Goal: Task Accomplishment & Management: Complete application form

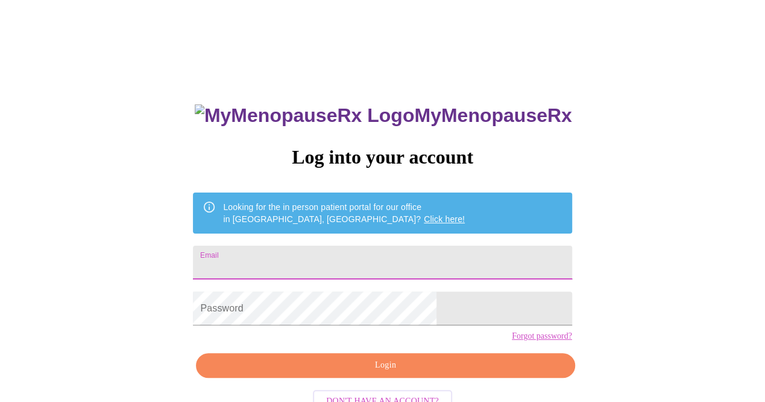
click at [312, 260] on input "Email" at bounding box center [382, 262] width 379 height 34
type input "[EMAIL_ADDRESS][DOMAIN_NAME]"
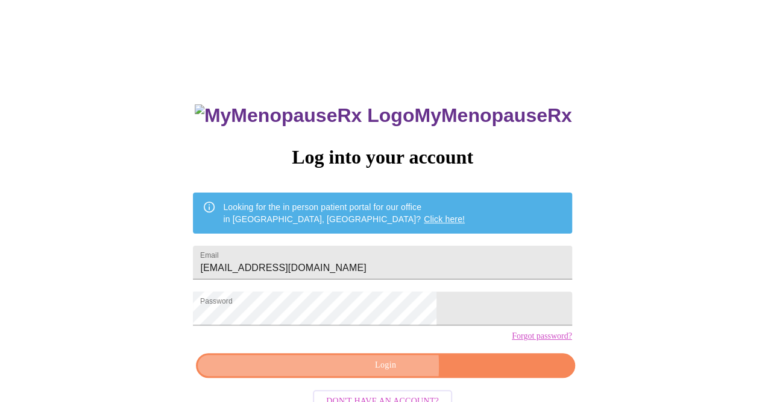
click at [338, 373] on span "Login" at bounding box center [385, 365] width 351 height 15
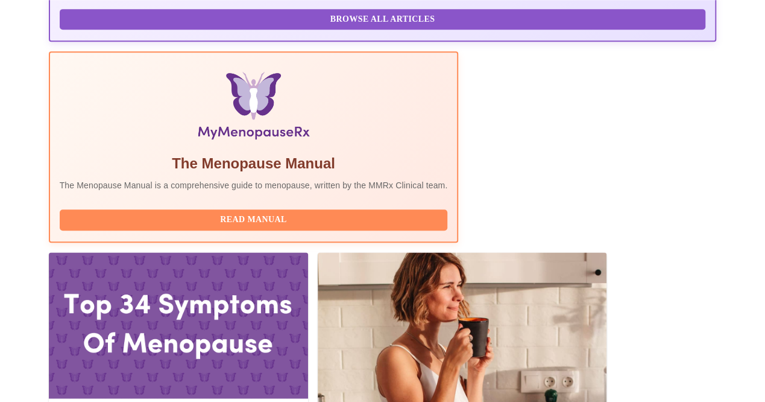
scroll to position [382, 0]
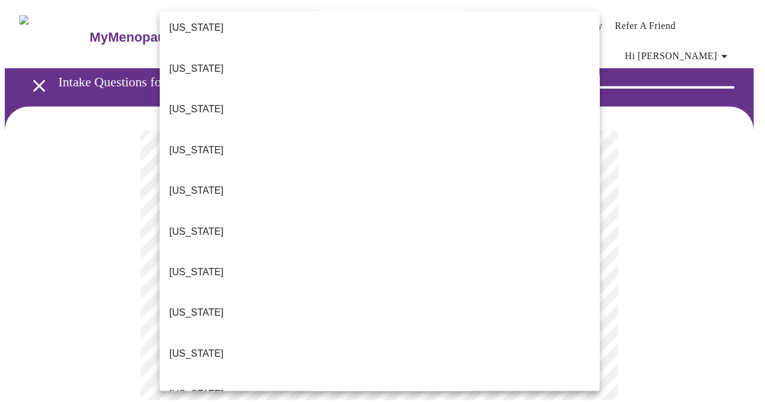
scroll to position [128, 0]
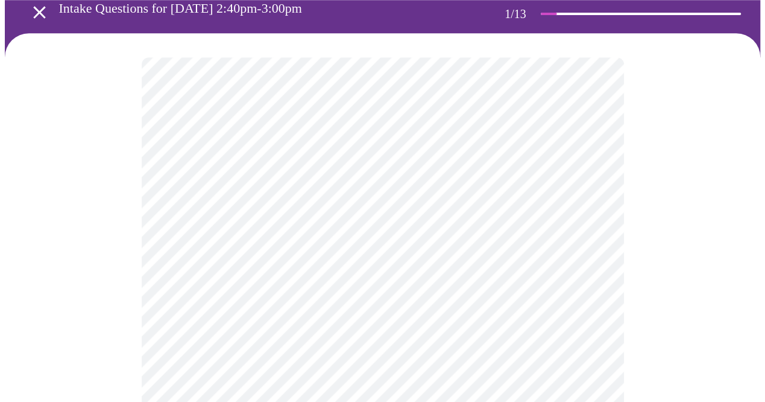
scroll to position [209, 0]
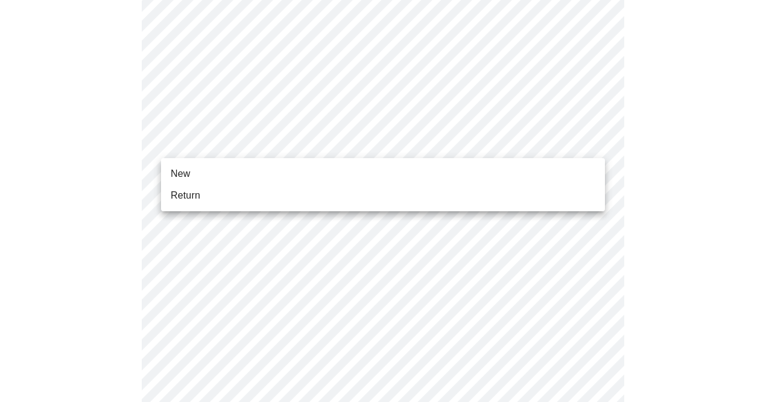
click at [209, 143] on body "MyMenopauseRx Appointments Messaging Labs Uploads Medications Community Refer a…" at bounding box center [386, 350] width 762 height 1109
click at [201, 196] on li "Return" at bounding box center [383, 196] width 444 height 22
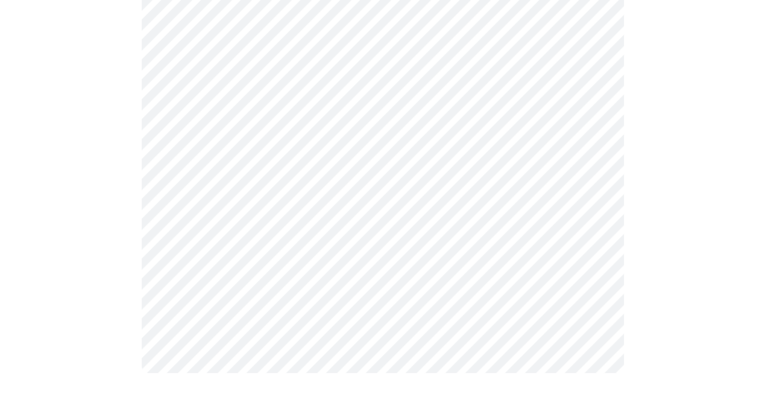
scroll to position [0, 0]
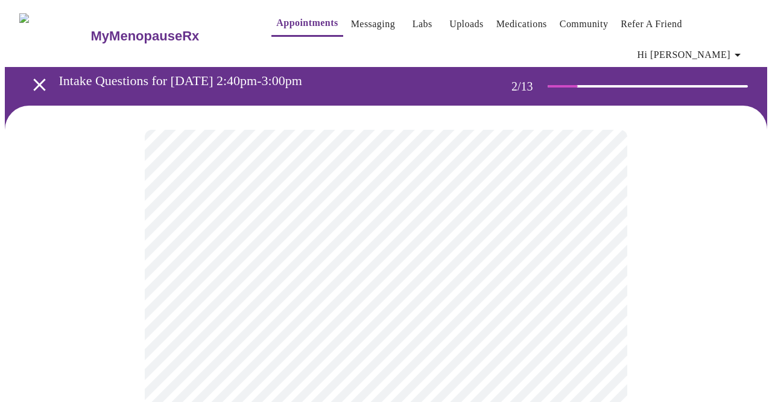
click at [245, 247] on body "MyMenopauseRx Appointments Messaging Labs Uploads Medications Community Refer a…" at bounding box center [386, 375] width 762 height 741
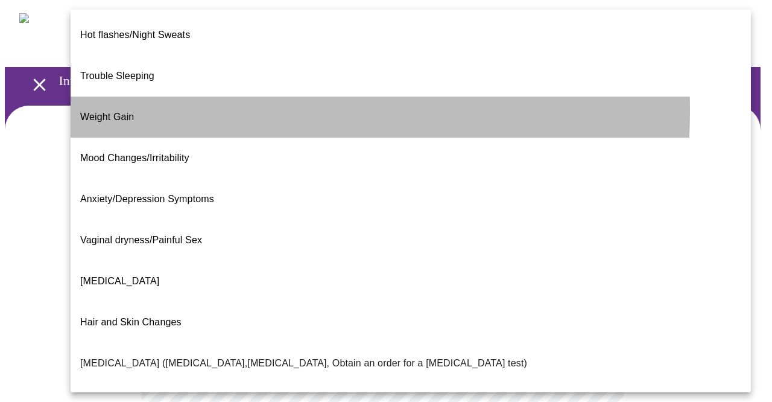
click at [118, 112] on span "Weight Gain" at bounding box center [107, 117] width 54 height 10
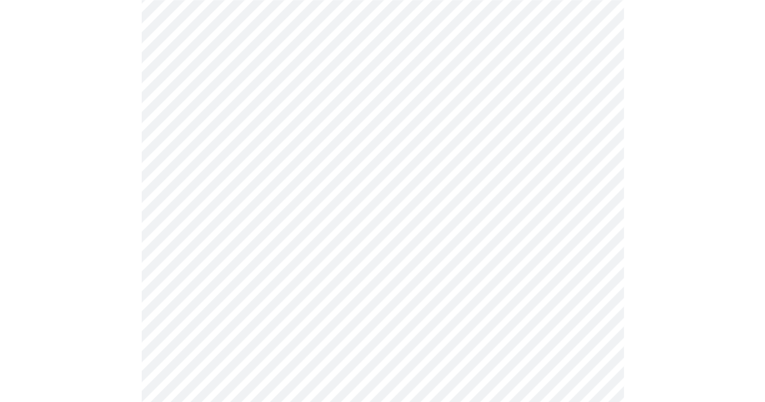
scroll to position [209, 0]
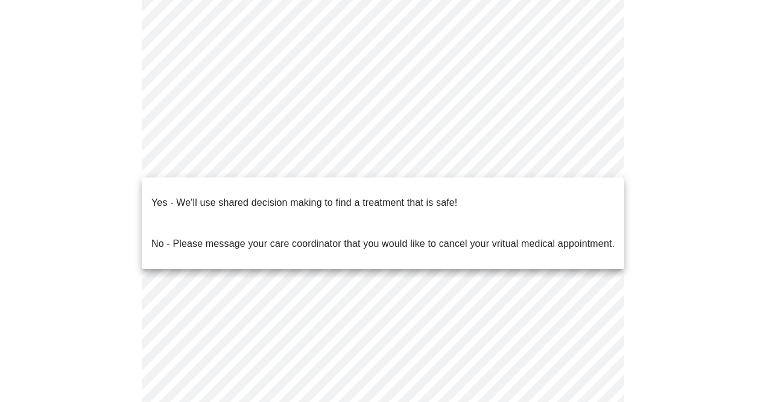
click at [246, 166] on body "MyMenopauseRx Appointments Messaging Labs Uploads Medications Community Refer a…" at bounding box center [386, 163] width 762 height 734
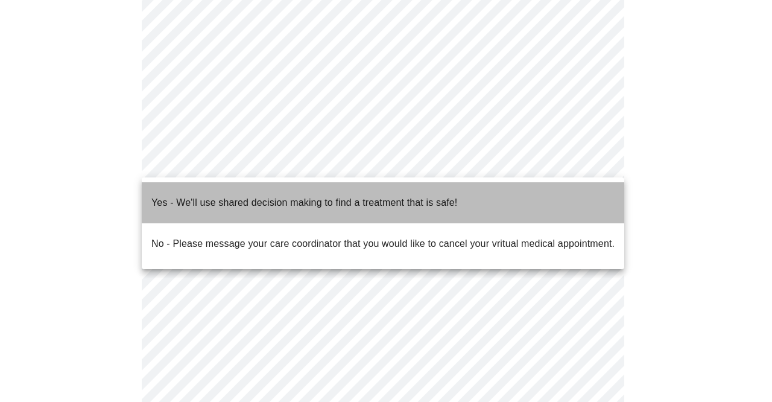
click at [250, 195] on p "Yes - We'll use shared decision making to find a treatment that is safe!" at bounding box center [304, 202] width 306 height 14
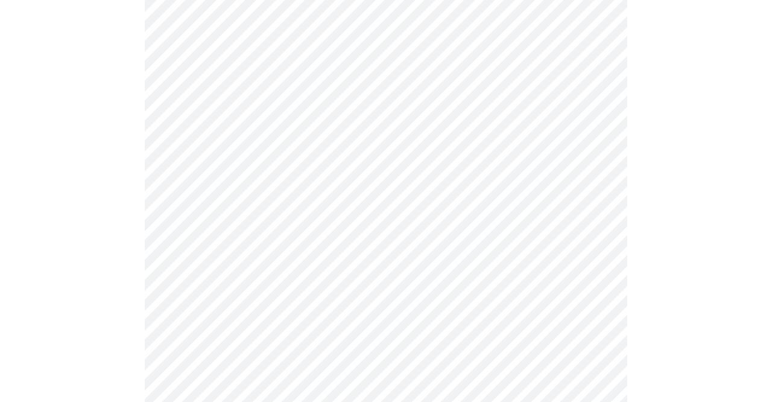
click at [323, 165] on body "MyMenopauseRx Appointments Messaging Labs Uploads Medications Community Refer a…" at bounding box center [386, 159] width 762 height 727
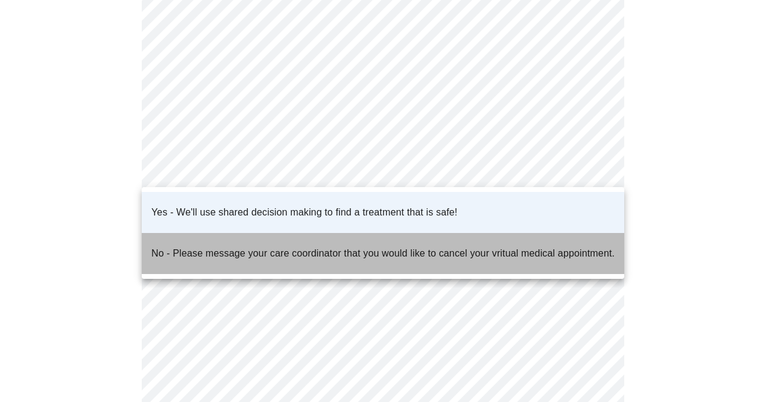
click at [288, 246] on p "No - Please message your care coordinator that you would like to cancel your vr…" at bounding box center [382, 253] width 463 height 14
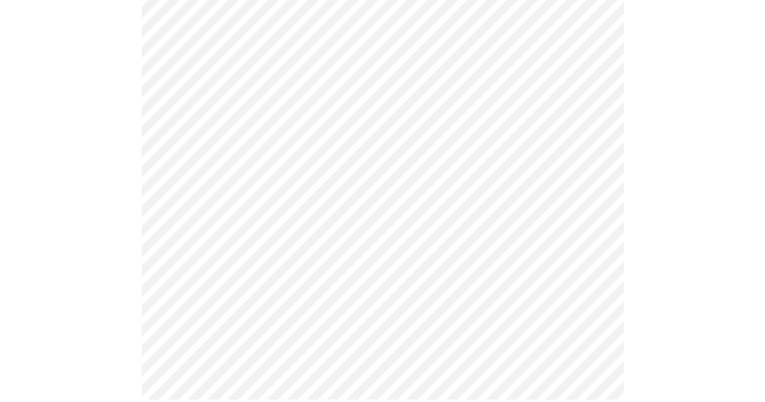
scroll to position [0, 0]
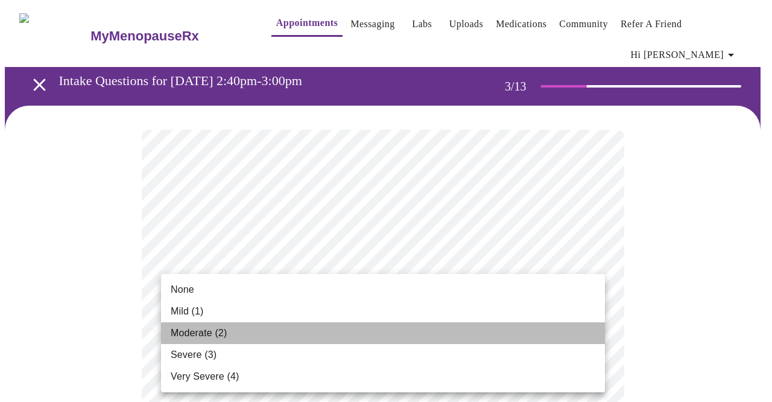
click at [195, 334] on span "Moderate (2)" at bounding box center [199, 333] width 56 height 14
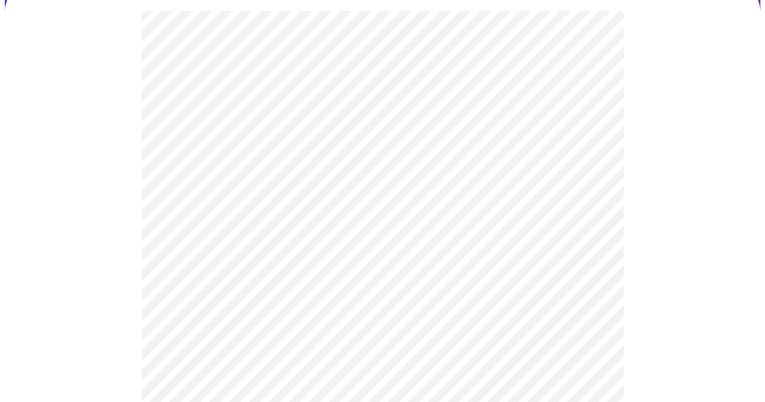
scroll to position [209, 0]
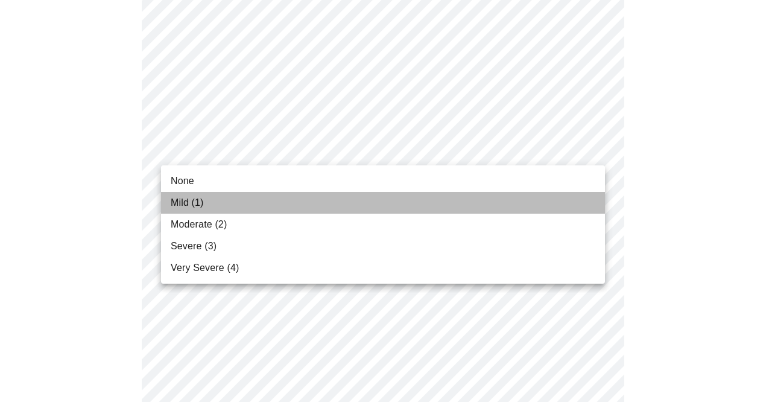
click at [197, 203] on span "Mild (1)" at bounding box center [187, 202] width 33 height 14
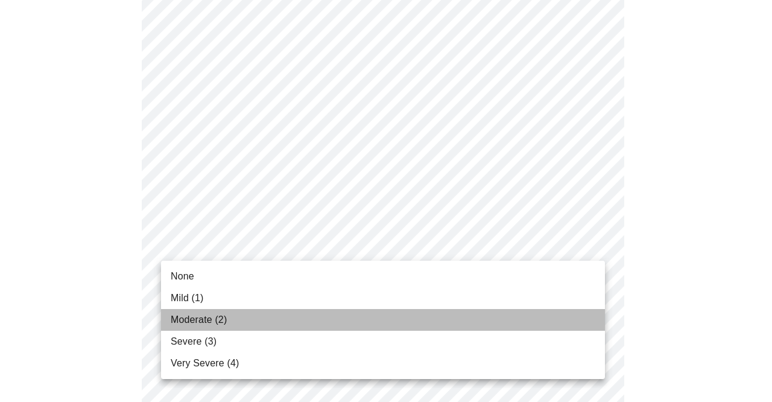
click at [203, 321] on span "Moderate (2)" at bounding box center [199, 319] width 56 height 14
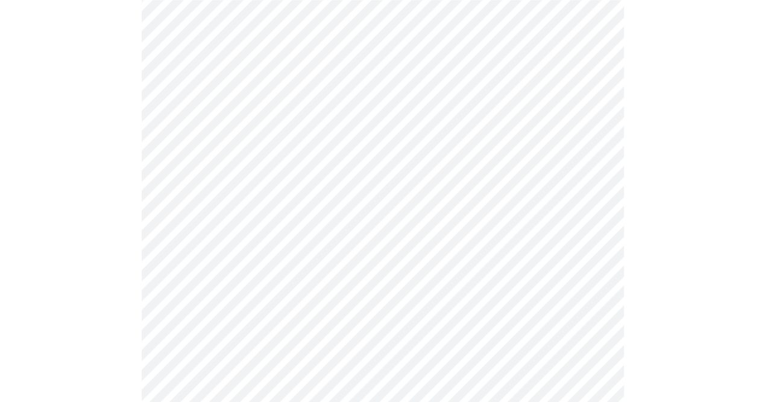
scroll to position [314, 0]
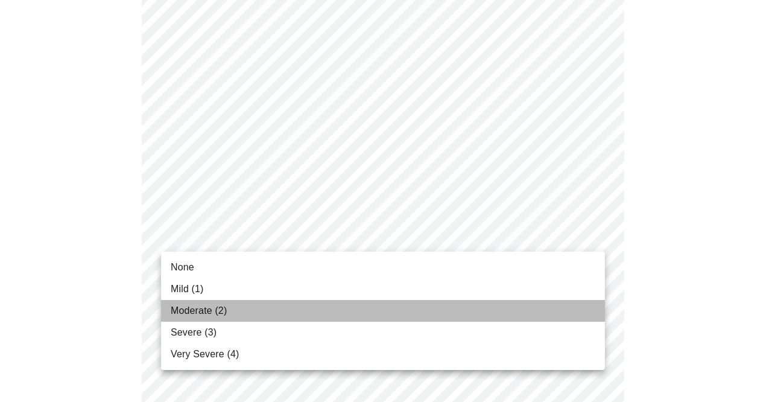
click at [198, 311] on span "Moderate (2)" at bounding box center [199, 310] width 56 height 14
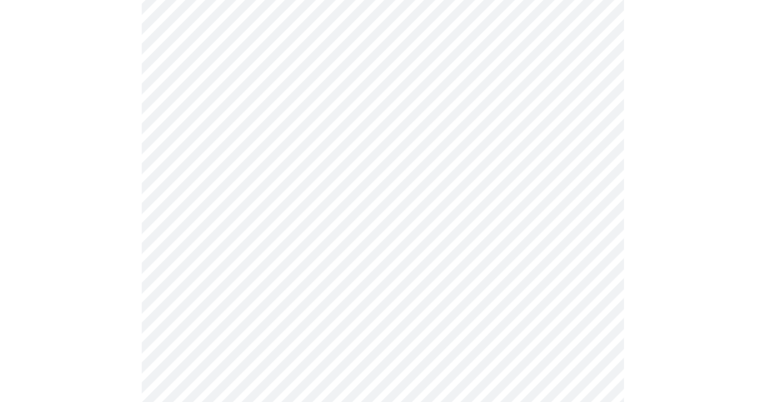
scroll to position [418, 0]
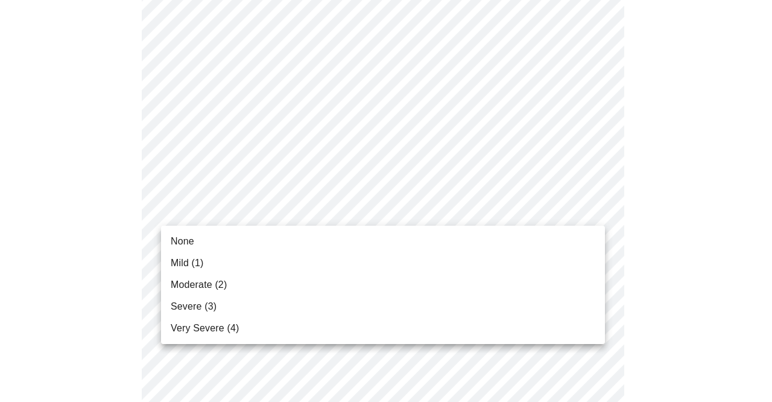
click at [194, 211] on body "MyMenopauseRx Appointments Messaging Labs Uploads Medications Community Refer a…" at bounding box center [386, 363] width 762 height 1553
click at [186, 286] on span "Moderate (2)" at bounding box center [199, 284] width 56 height 14
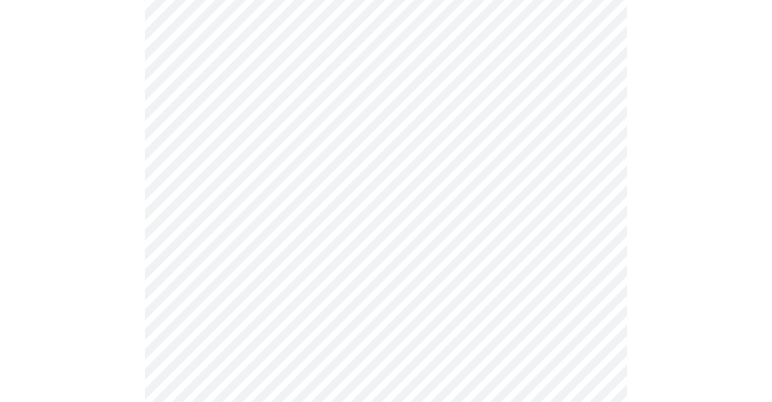
click at [196, 289] on body "MyMenopauseRx Appointments Messaging Labs Uploads Medications Community Refer a…" at bounding box center [386, 355] width 762 height 1536
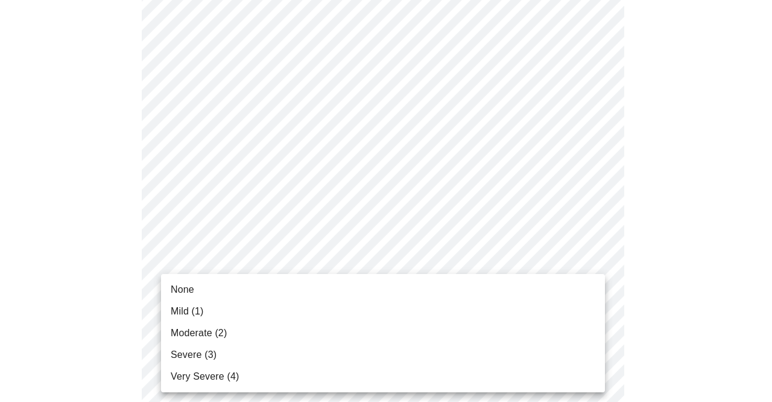
click at [191, 355] on span "Severe (3)" at bounding box center [194, 354] width 46 height 14
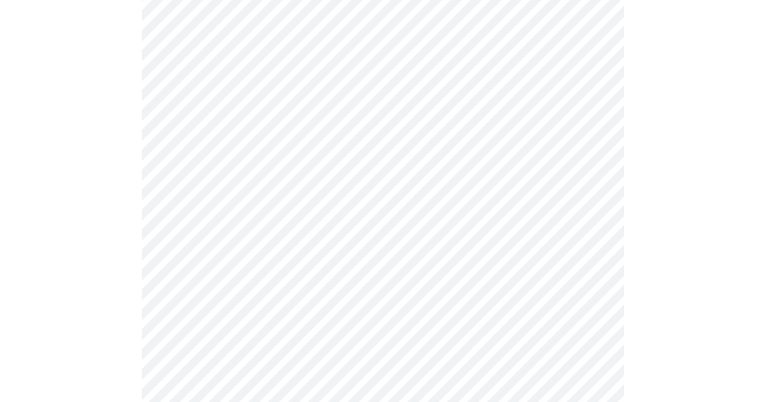
scroll to position [522, 0]
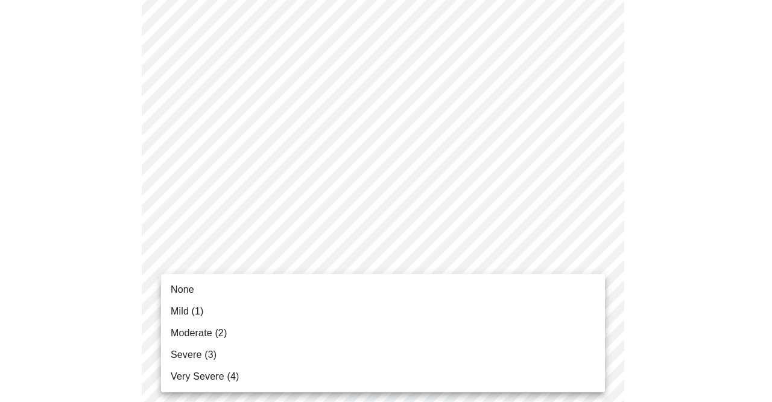
click at [184, 282] on body "MyMenopauseRx Appointments Messaging Labs Uploads Medications Community Refer a…" at bounding box center [386, 243] width 762 height 1520
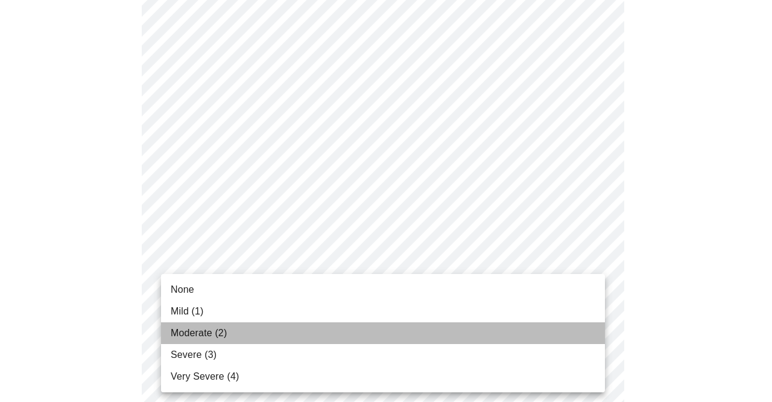
click at [186, 333] on span "Moderate (2)" at bounding box center [199, 333] width 56 height 14
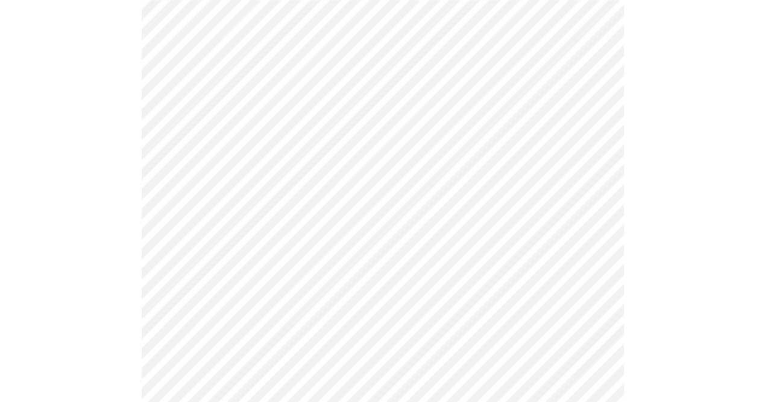
scroll to position [627, 0]
click at [206, 267] on body "MyMenopauseRx Appointments Messaging Labs Uploads Medications Community Refer a…" at bounding box center [386, 129] width 762 height 1503
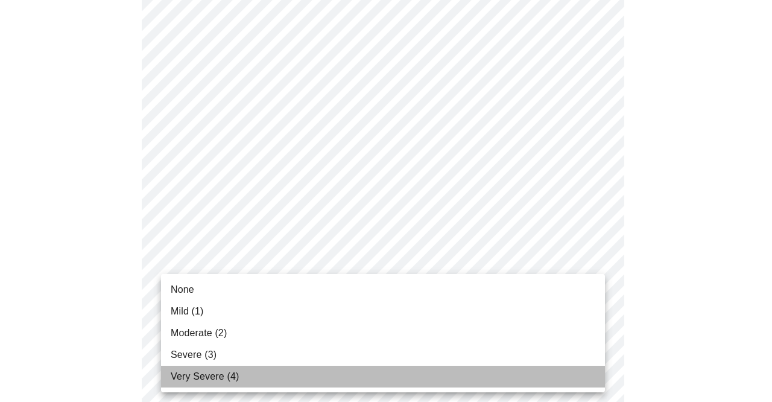
click at [203, 377] on span "Very Severe (4)" at bounding box center [205, 376] width 68 height 14
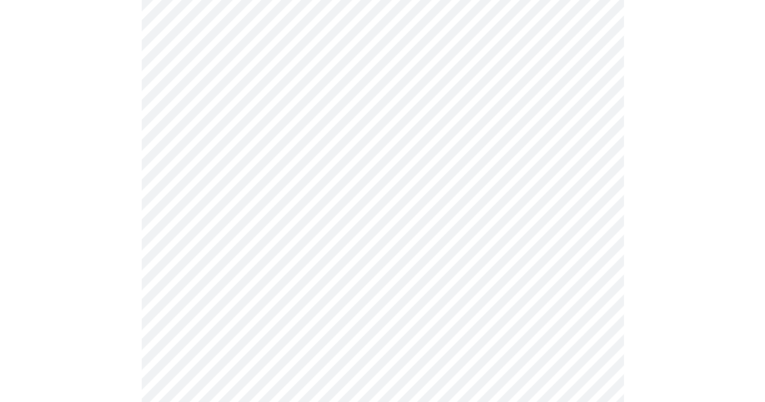
scroll to position [731, 0]
click at [234, 258] on body "MyMenopauseRx Appointments Messaging Labs Uploads Medications Community Refer a…" at bounding box center [386, 16] width 762 height 1486
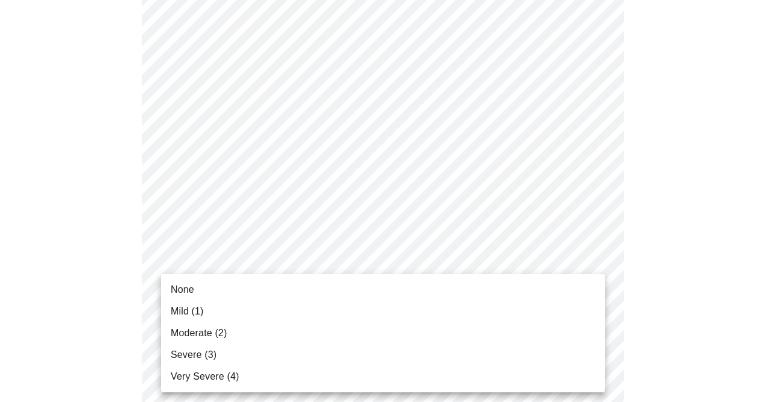
click at [195, 314] on span "Mild (1)" at bounding box center [187, 311] width 33 height 14
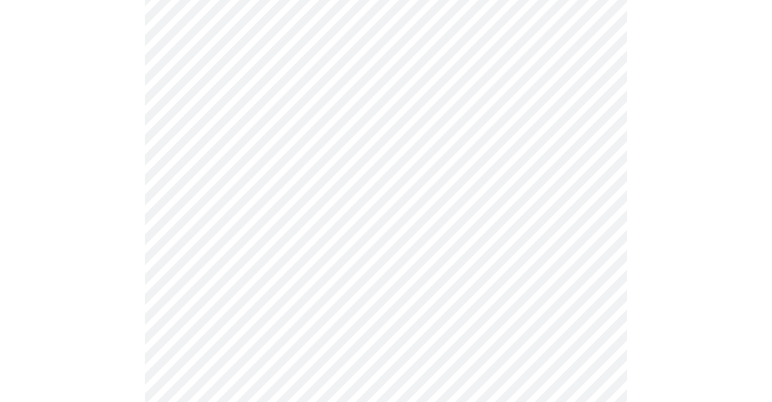
click at [225, 356] on body "MyMenopauseRx Appointments Messaging Labs Uploads Medications Community Refer a…" at bounding box center [386, 7] width 762 height 1469
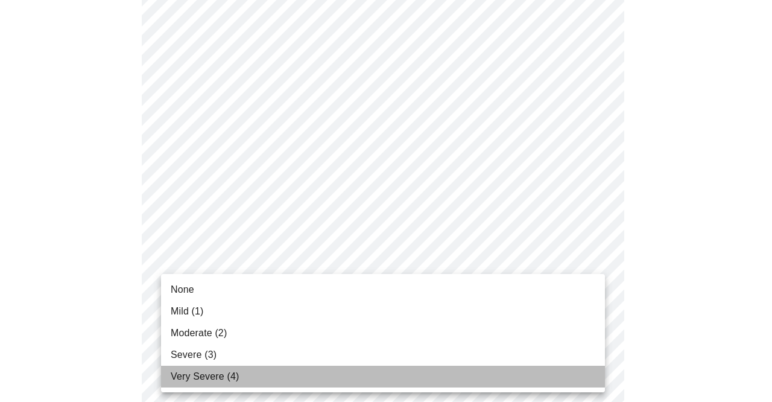
click at [207, 377] on span "Very Severe (4)" at bounding box center [205, 376] width 68 height 14
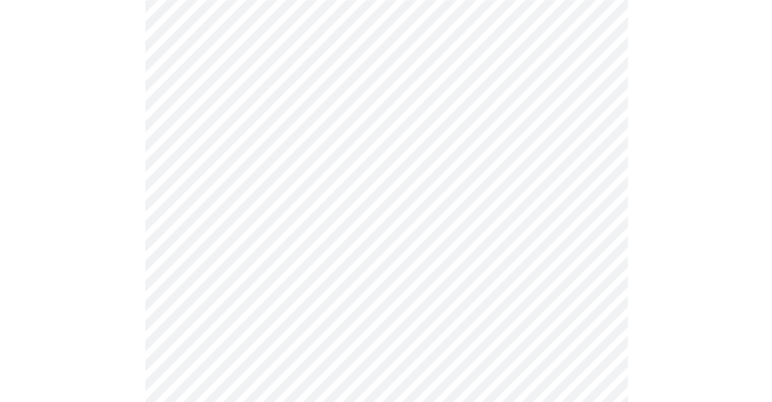
scroll to position [1034, 0]
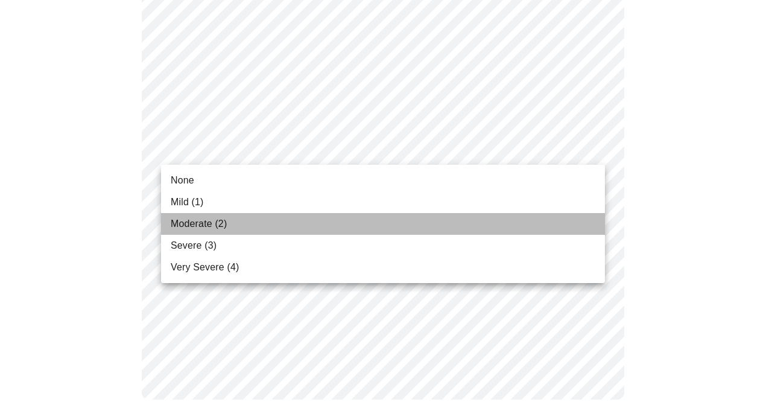
click at [202, 225] on span "Moderate (2)" at bounding box center [199, 223] width 56 height 14
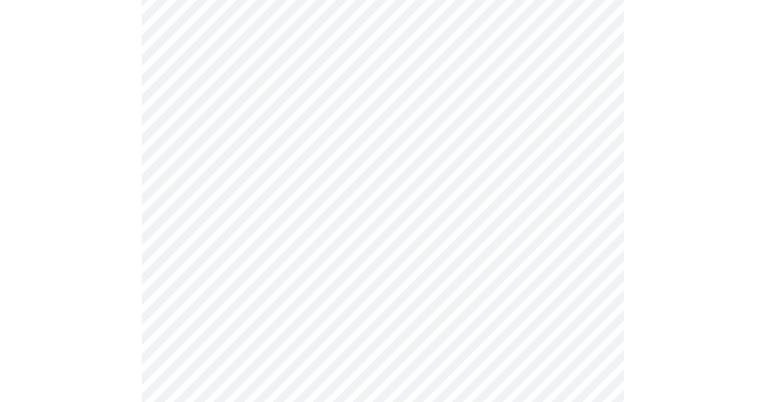
scroll to position [418, 0]
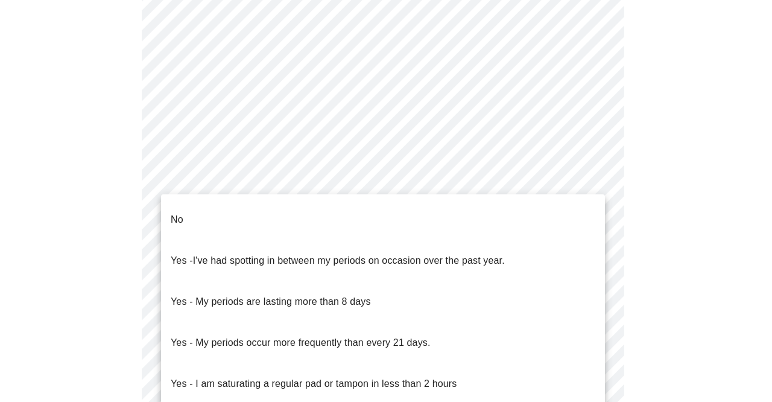
click at [216, 272] on body "MyMenopauseRx Appointments Messaging Labs Uploads Medications Community Refer a…" at bounding box center [386, 165] width 762 height 1157
click at [194, 214] on li "No" at bounding box center [383, 219] width 444 height 41
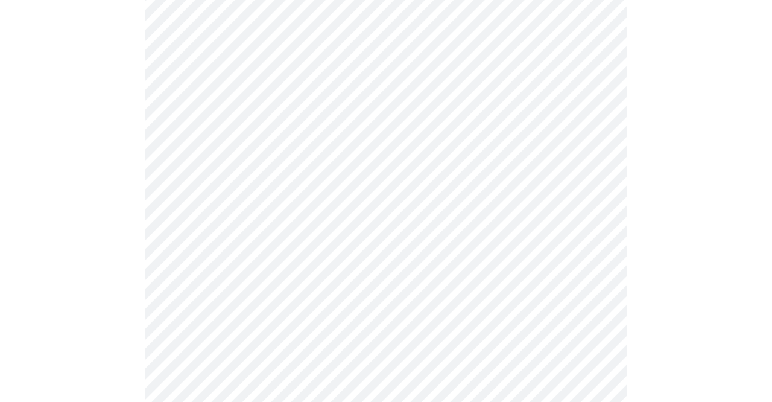
click at [213, 355] on body "MyMenopauseRx Appointments Messaging Labs Uploads Medications Community Refer a…" at bounding box center [386, 162] width 762 height 1150
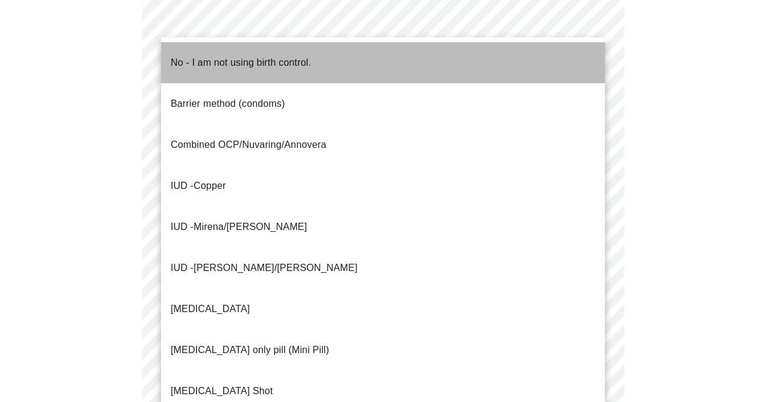
click at [231, 56] on p "No - I am not using birth control." at bounding box center [241, 62] width 140 height 14
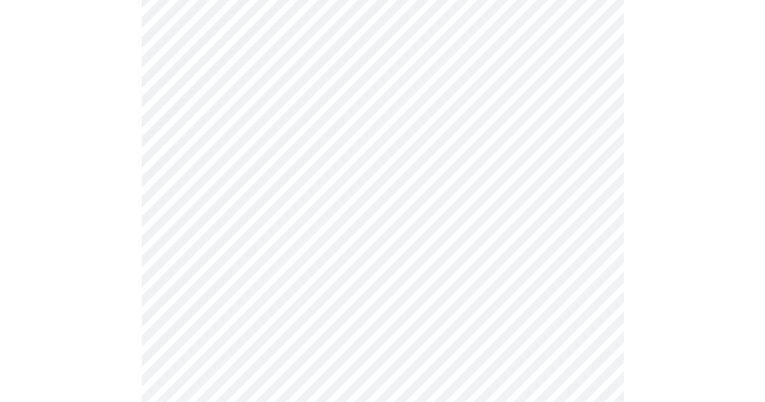
scroll to position [627, 0]
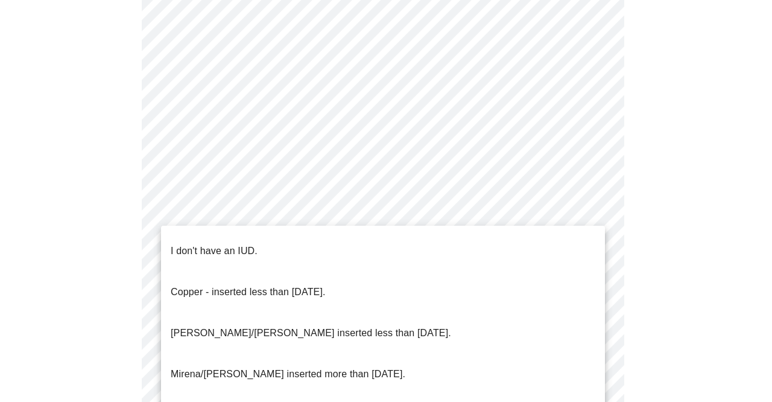
click at [210, 244] on p "I don't have an IUD." at bounding box center [214, 251] width 87 height 14
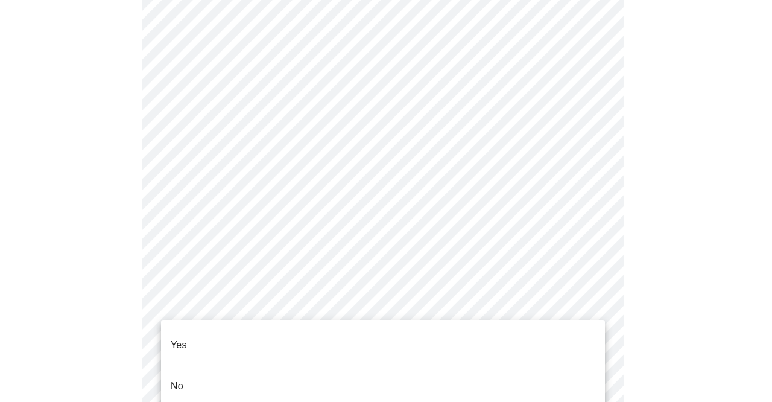
click at [204, 335] on li "Yes" at bounding box center [383, 344] width 444 height 41
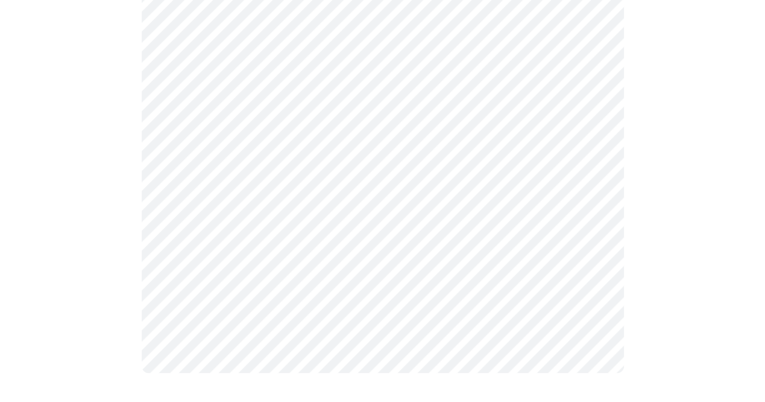
scroll to position [0, 0]
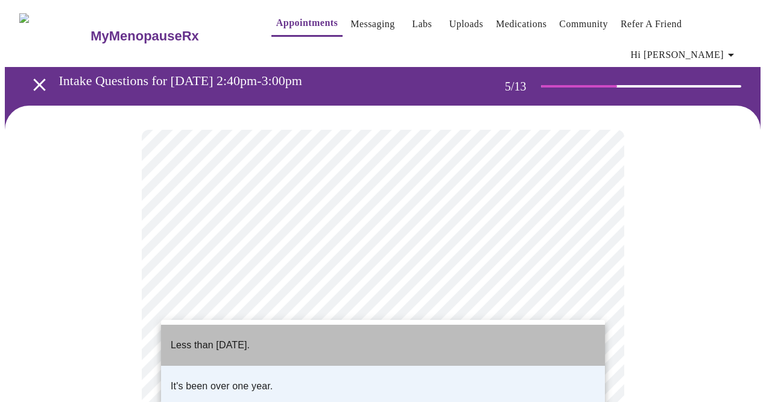
click at [250, 338] on p "Less than [DATE]." at bounding box center [210, 345] width 79 height 14
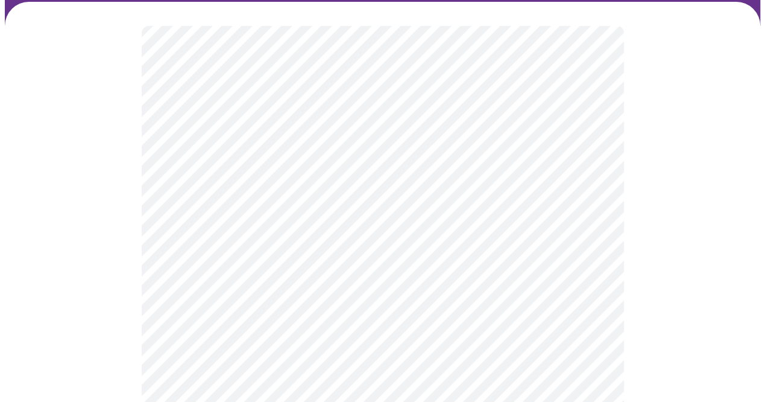
scroll to position [104, 0]
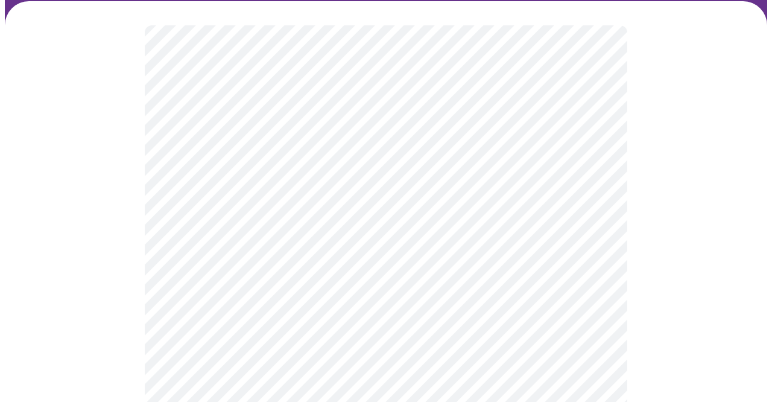
click at [269, 317] on body "MyMenopauseRx Appointments Messaging Labs Uploads Medications Community Refer a…" at bounding box center [386, 355] width 762 height 908
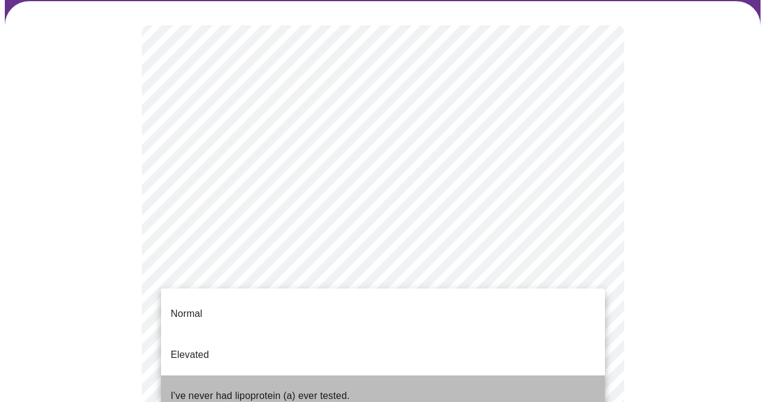
click at [267, 388] on p "I've never had lipoprotein (a) ever tested." at bounding box center [260, 395] width 179 height 14
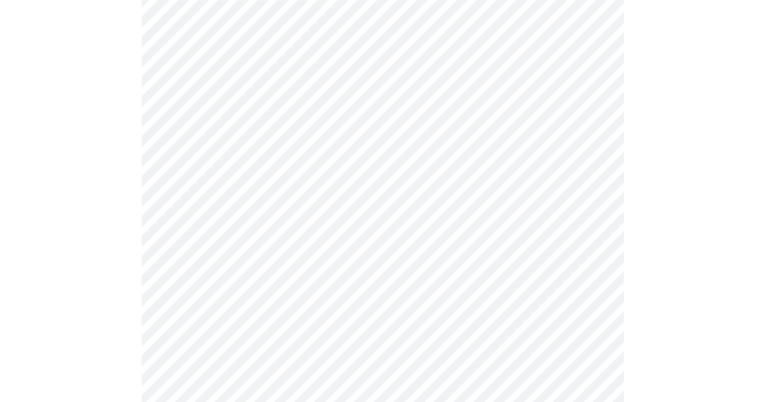
scroll to position [3136, 0]
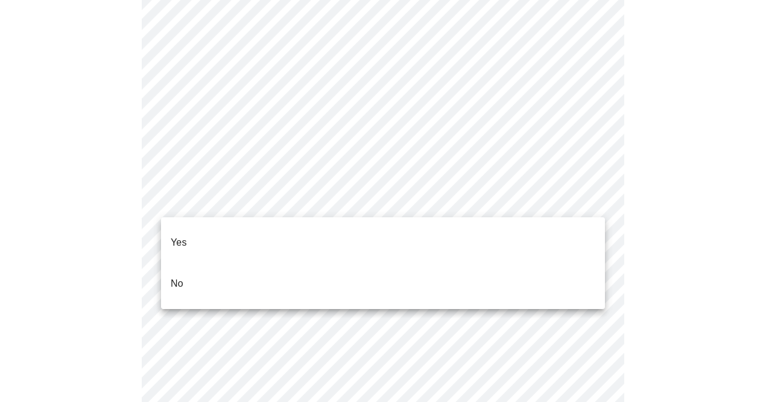
click at [192, 267] on li "No" at bounding box center [383, 283] width 444 height 41
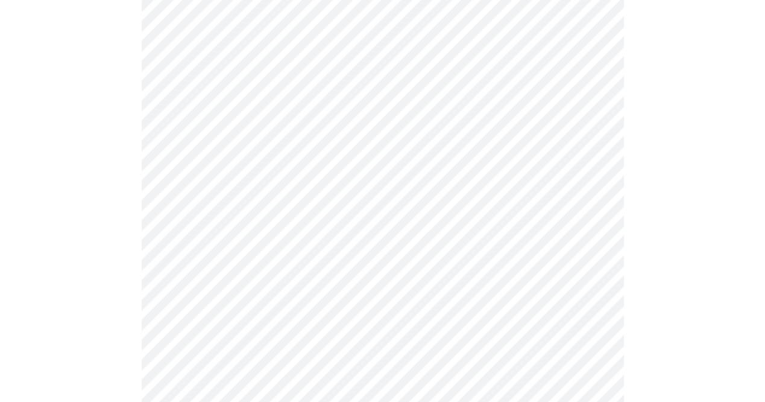
scroll to position [627, 0]
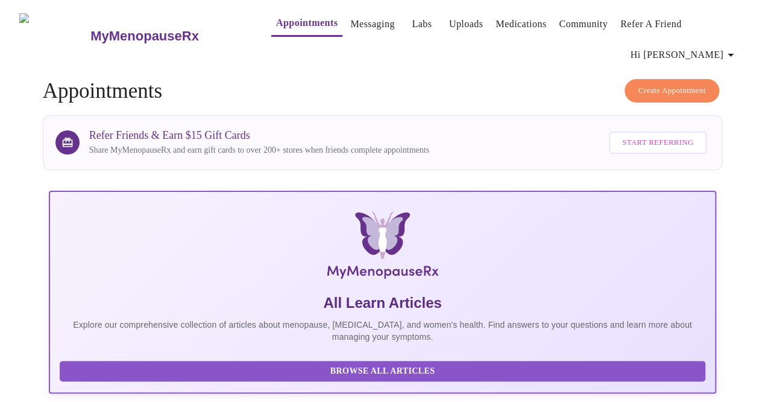
click at [412, 29] on link "Labs" at bounding box center [422, 24] width 20 height 17
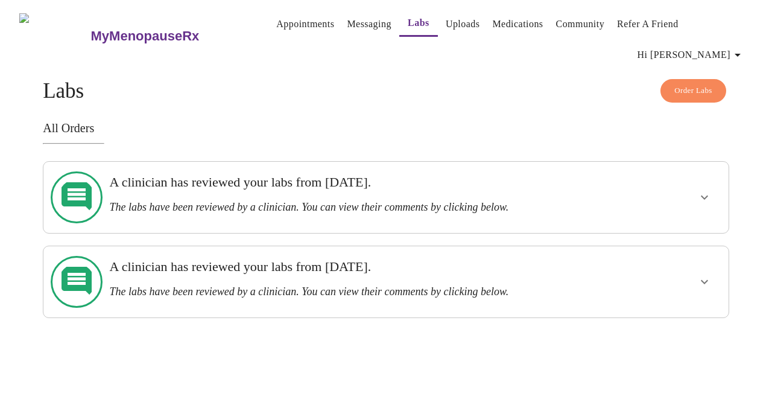
click at [91, 28] on h3 "MyMenopauseRx" at bounding box center [145, 36] width 109 height 16
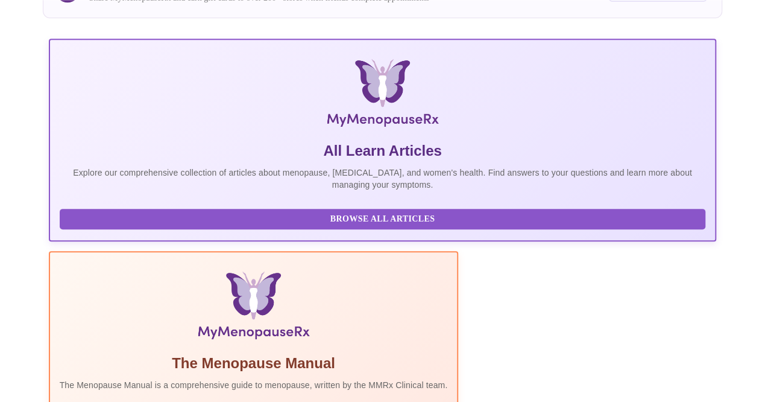
scroll to position [104, 0]
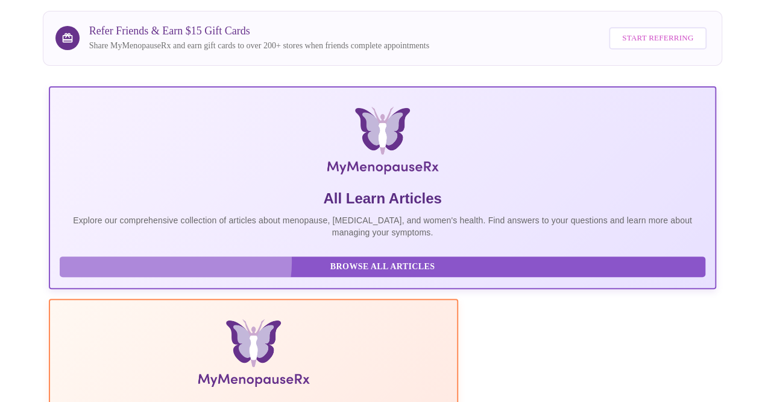
click at [170, 259] on span "Browse All Articles" at bounding box center [383, 266] width 622 height 15
